Goal: Use online tool/utility: Utilize a website feature to perform a specific function

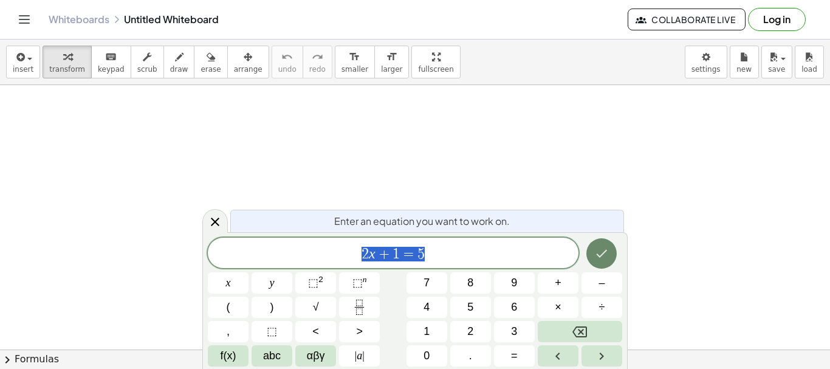
click at [602, 251] on icon "Done" at bounding box center [602, 253] width 15 height 15
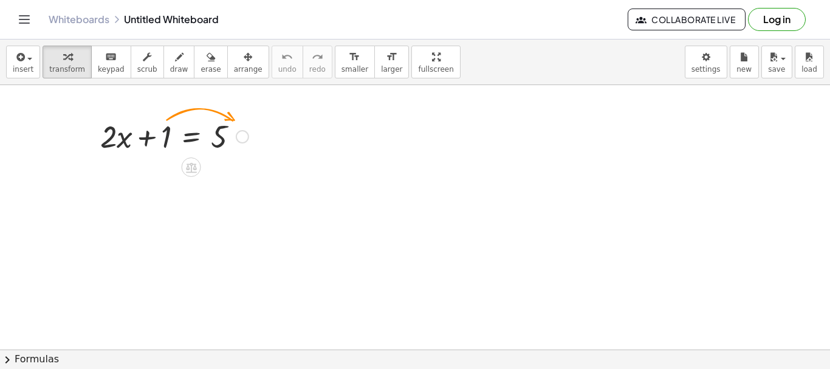
click at [162, 139] on div at bounding box center [174, 135] width 160 height 41
click at [168, 140] on div at bounding box center [174, 135] width 160 height 41
click at [193, 166] on icon at bounding box center [191, 167] width 13 height 13
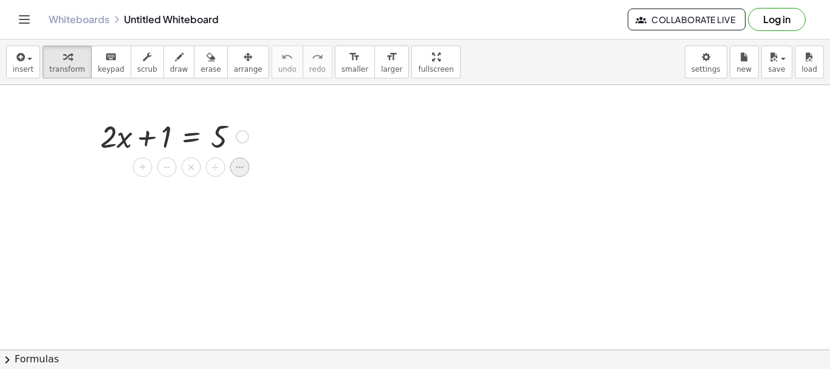
click at [241, 170] on icon at bounding box center [240, 167] width 11 height 11
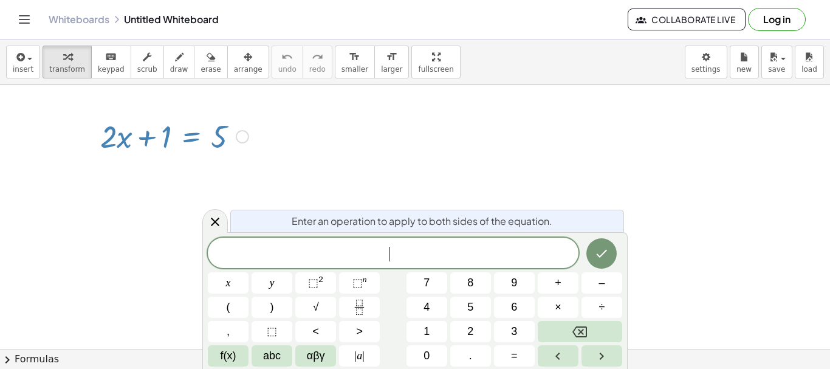
click at [239, 142] on div at bounding box center [242, 136] width 13 height 13
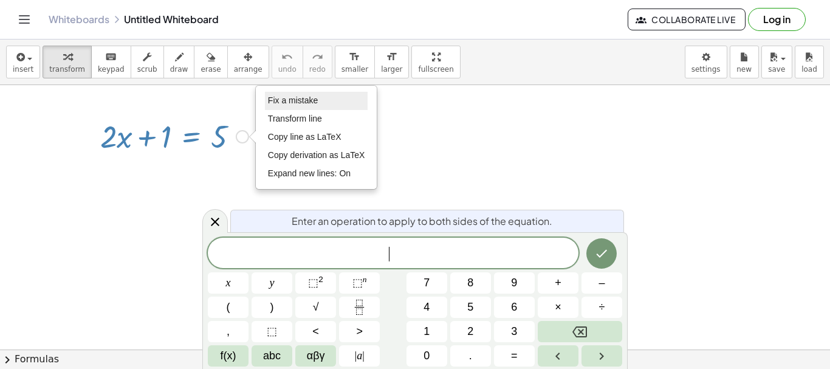
click at [302, 106] on li "Fix a mistake" at bounding box center [316, 101] width 103 height 18
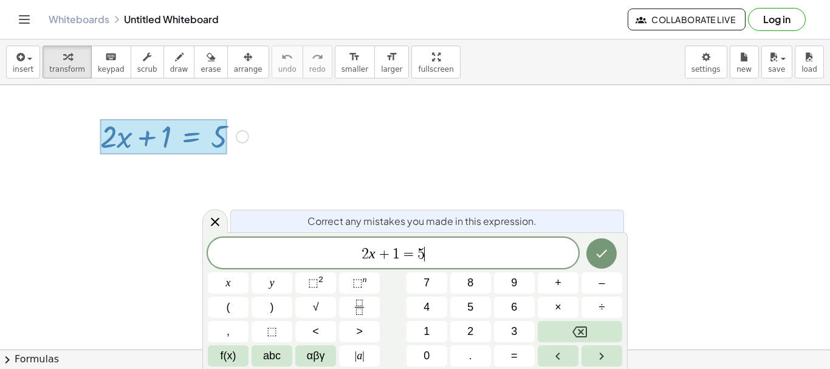
click at [174, 143] on div at bounding box center [163, 136] width 127 height 35
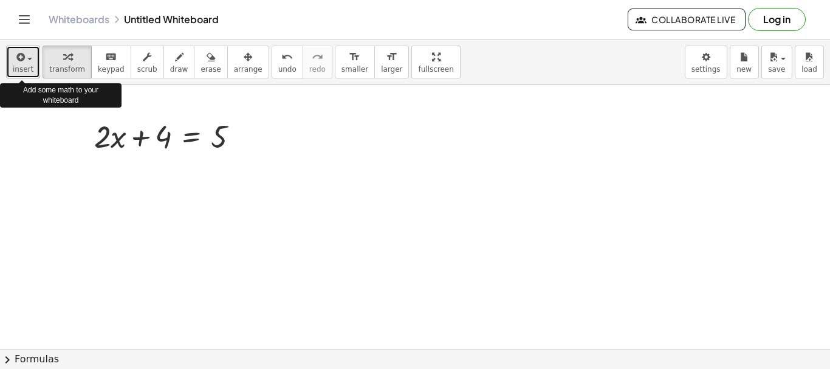
click at [25, 61] on span "button" at bounding box center [26, 58] width 2 height 9
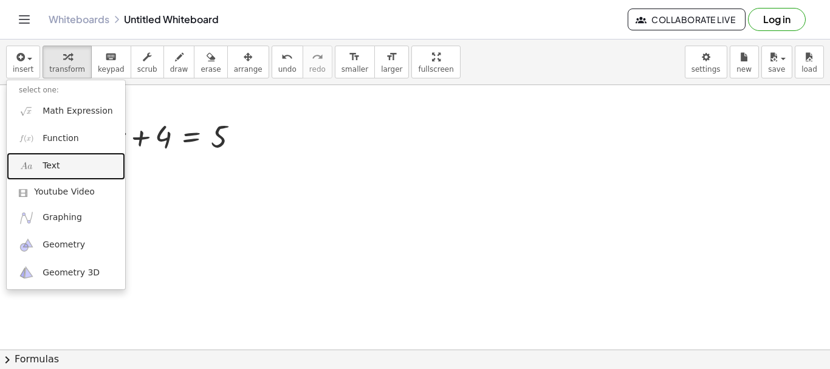
click at [65, 164] on link "Text" at bounding box center [66, 166] width 119 height 27
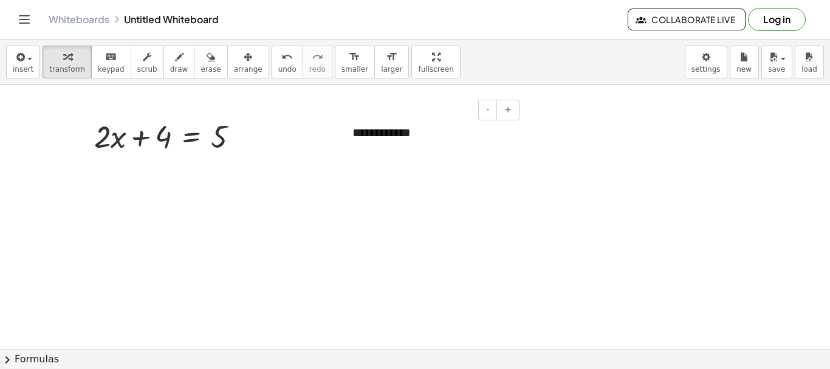
click at [457, 142] on div at bounding box center [432, 151] width 158 height 18
click at [463, 139] on div "**********" at bounding box center [431, 133] width 182 height 42
click at [507, 111] on span "+" at bounding box center [508, 110] width 7 height 10
click at [492, 113] on button "-" at bounding box center [487, 110] width 19 height 21
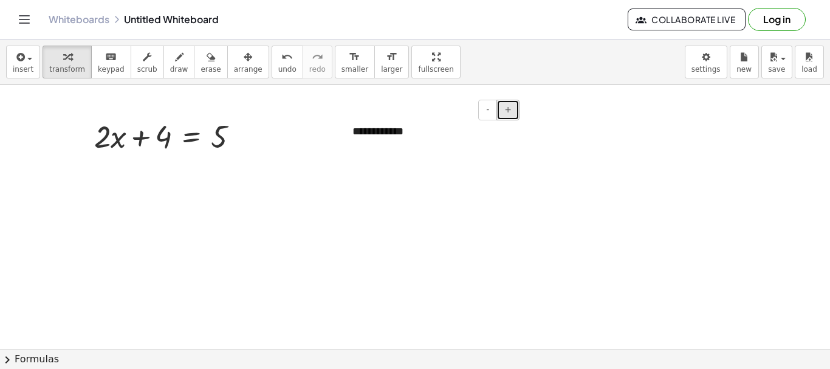
click at [512, 109] on button "+" at bounding box center [508, 110] width 23 height 21
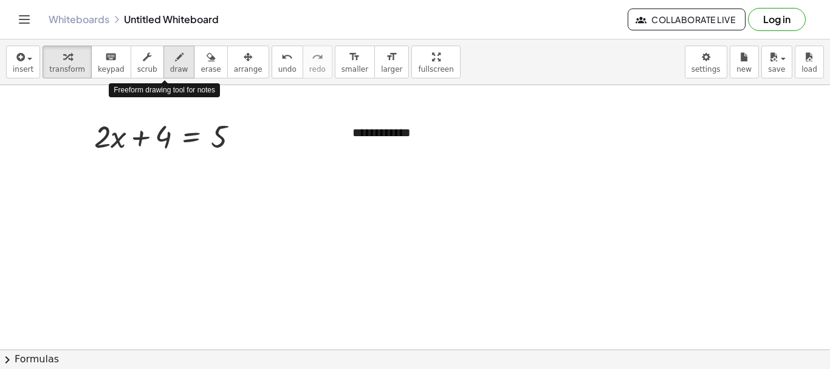
click at [170, 69] on span "draw" at bounding box center [179, 69] width 18 height 9
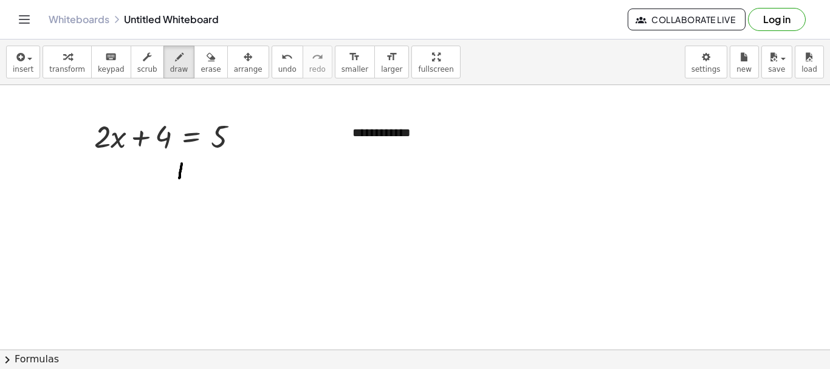
drag, startPoint x: 182, startPoint y: 164, endPoint x: 179, endPoint y: 180, distance: 16.7
drag, startPoint x: 180, startPoint y: 162, endPoint x: 193, endPoint y: 163, distance: 12.8
drag, startPoint x: 198, startPoint y: 162, endPoint x: 209, endPoint y: 183, distance: 23.4
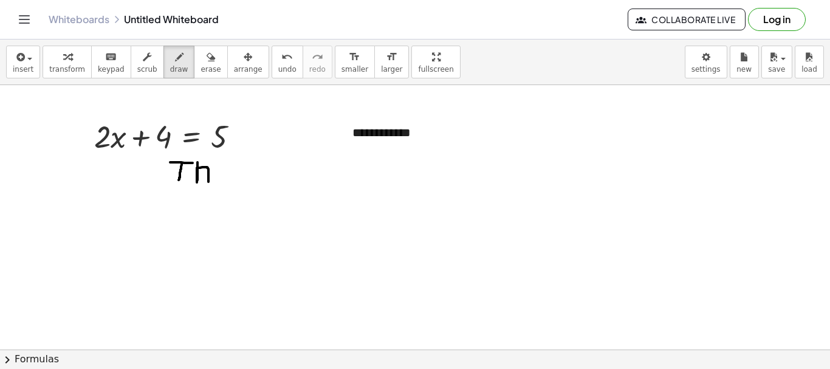
drag, startPoint x: 219, startPoint y: 174, endPoint x: 228, endPoint y: 179, distance: 10.3
drag, startPoint x: 257, startPoint y: 175, endPoint x: 260, endPoint y: 184, distance: 9.0
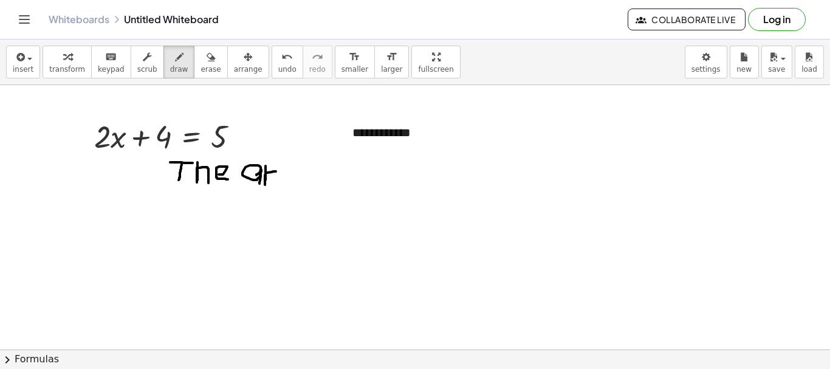
drag, startPoint x: 266, startPoint y: 166, endPoint x: 278, endPoint y: 171, distance: 13.3
drag, startPoint x: 284, startPoint y: 172, endPoint x: 298, endPoint y: 181, distance: 16.7
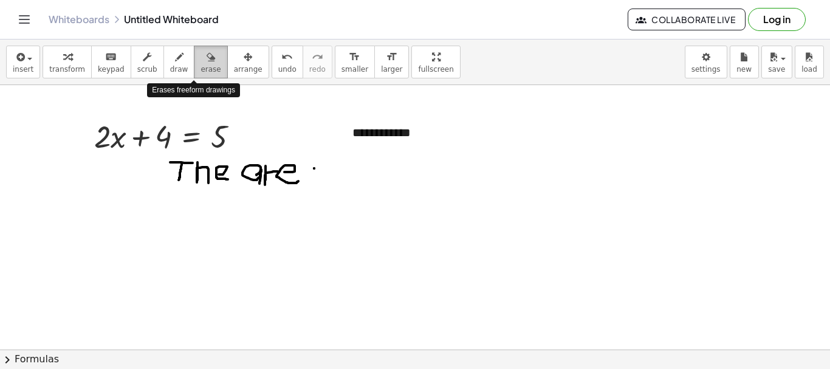
click at [201, 72] on span "erase" at bounding box center [211, 69] width 20 height 9
click at [201, 60] on div "button" at bounding box center [211, 56] width 20 height 15
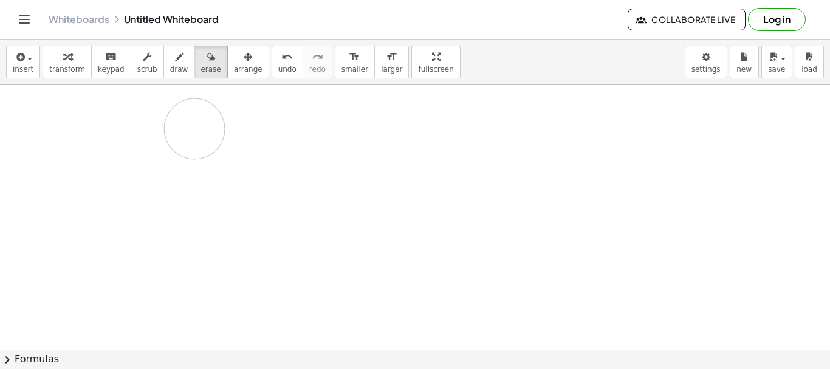
drag, startPoint x: 131, startPoint y: 164, endPoint x: 219, endPoint y: 213, distance: 101.0
